Goal: Transaction & Acquisition: Subscribe to service/newsletter

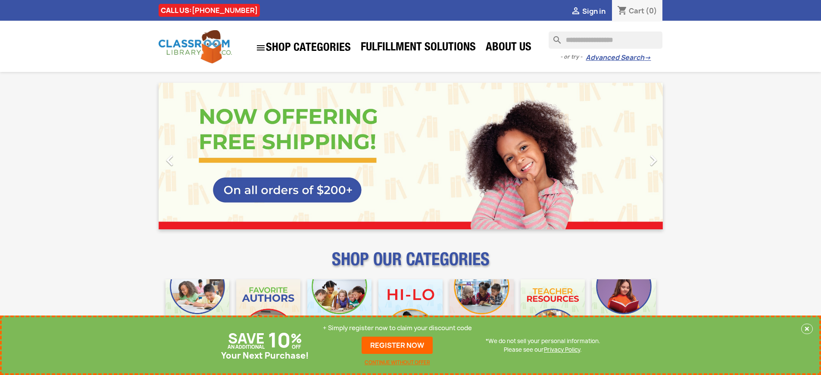
click at [397, 328] on p "+ Simply register now to claim your discount code" at bounding box center [397, 328] width 149 height 9
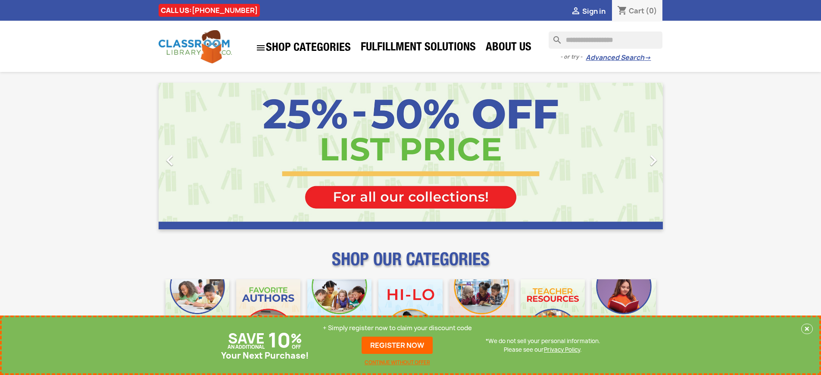
click at [397, 328] on p "+ Simply register now to claim your discount code" at bounding box center [397, 328] width 149 height 9
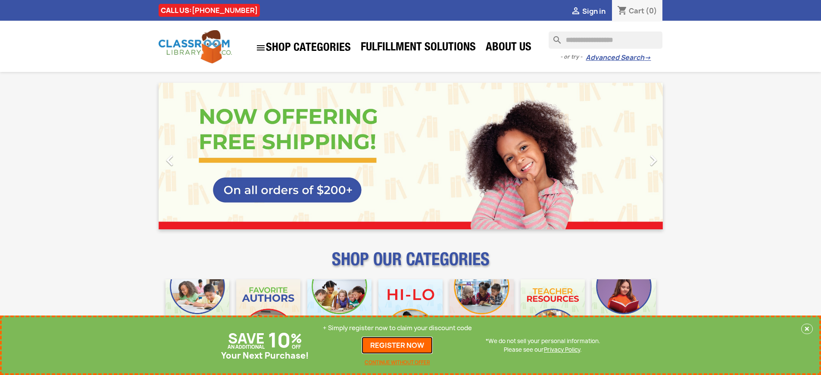
click at [397, 345] on link "REGISTER NOW" at bounding box center [397, 345] width 71 height 17
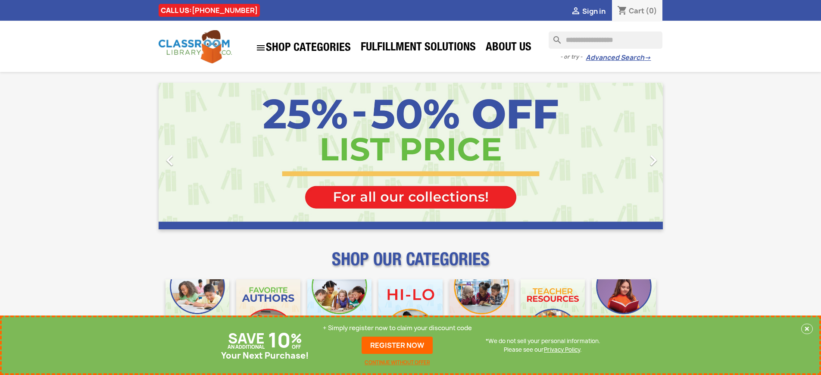
click at [397, 328] on p "+ Simply register now to claim your discount code" at bounding box center [397, 328] width 149 height 9
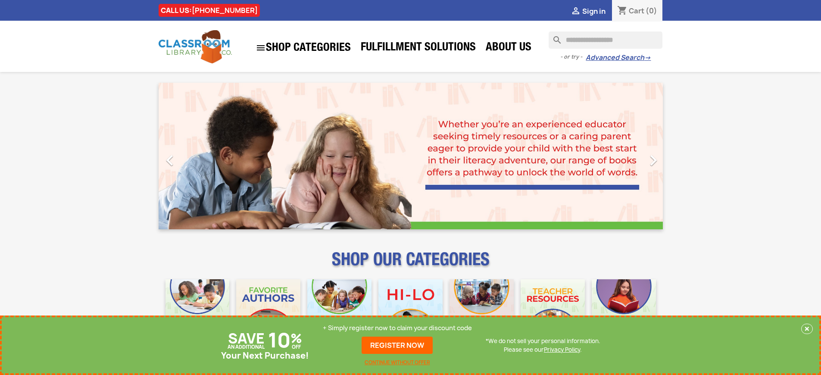
click at [397, 328] on p "+ Simply register now to claim your discount code" at bounding box center [397, 328] width 149 height 9
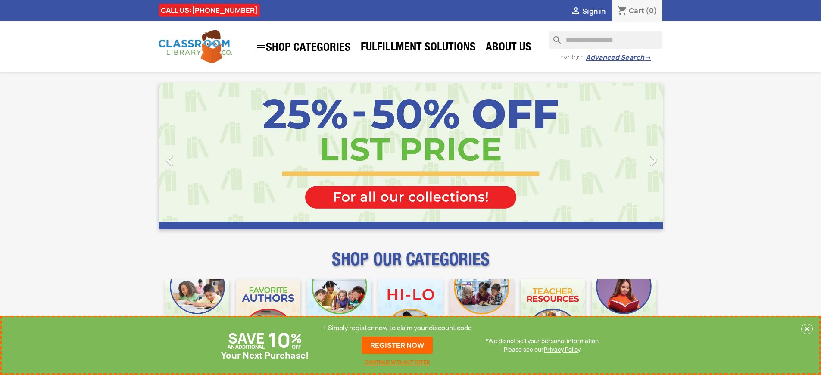
click at [397, 328] on p "+ Simply register now to claim your discount code" at bounding box center [397, 328] width 149 height 9
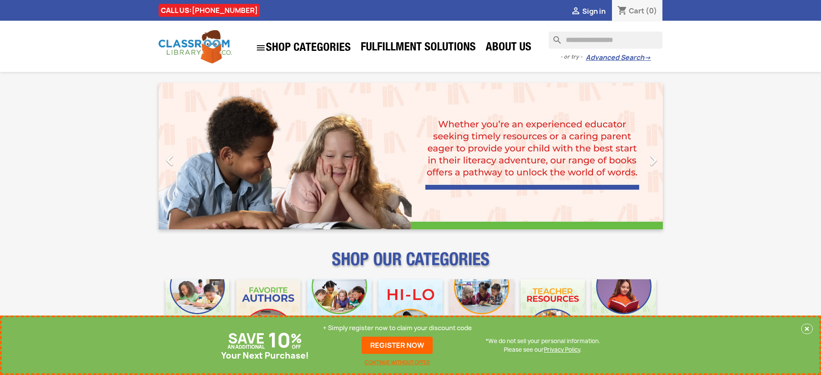
click at [397, 328] on p "+ Simply register now to claim your discount code" at bounding box center [397, 328] width 149 height 9
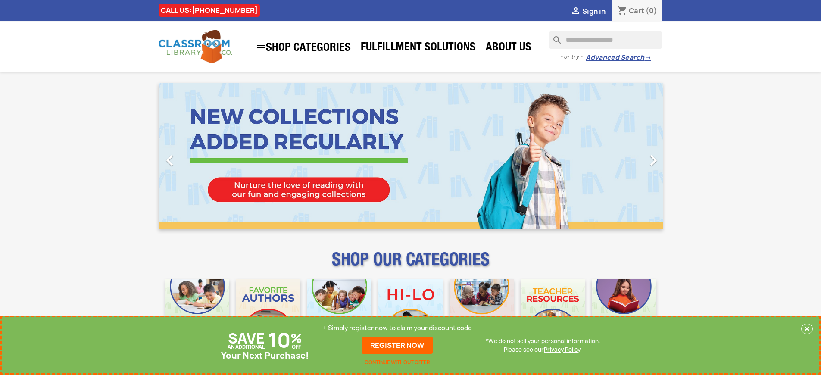
click at [397, 328] on p "+ Simply register now to claim your discount code" at bounding box center [397, 328] width 149 height 9
